Goal: Submit feedback/report problem

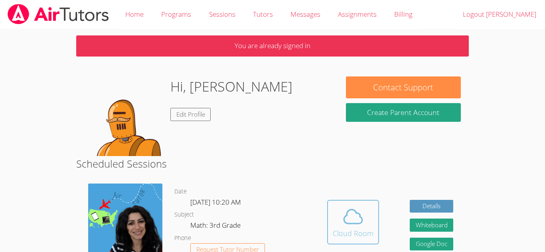
click at [347, 223] on icon at bounding box center [353, 217] width 22 height 22
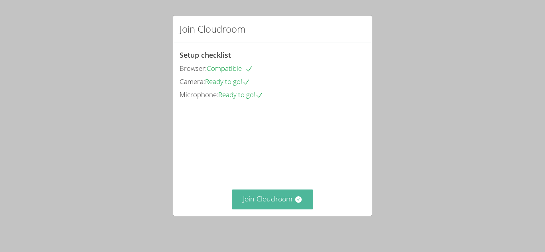
click at [302, 203] on icon at bounding box center [298, 200] width 8 height 8
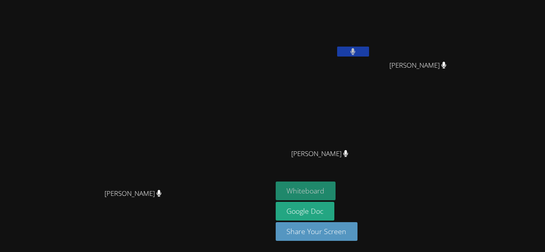
click at [336, 190] on button "Whiteboard" at bounding box center [306, 191] width 60 height 19
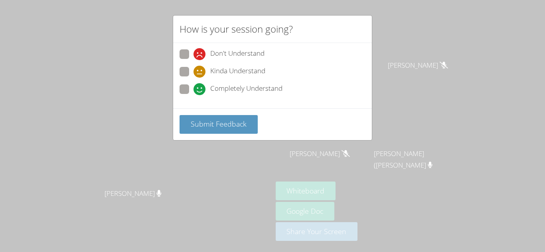
click at [193, 95] on span at bounding box center [193, 95] width 0 height 0
click at [193, 85] on input "Completely Understand" at bounding box center [196, 88] width 7 height 7
radio input "true"
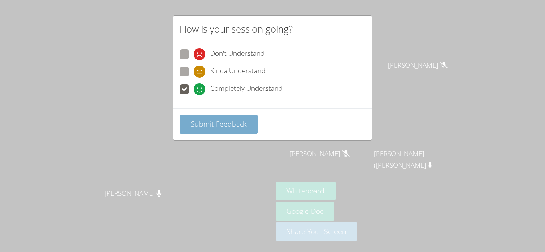
click at [246, 123] on button "Submit Feedback" at bounding box center [218, 124] width 78 height 19
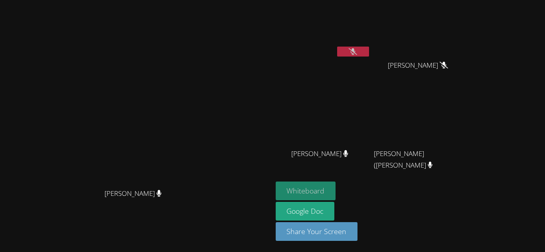
click at [336, 187] on button "Whiteboard" at bounding box center [306, 191] width 60 height 19
